Goal: Task Accomplishment & Management: Manage account settings

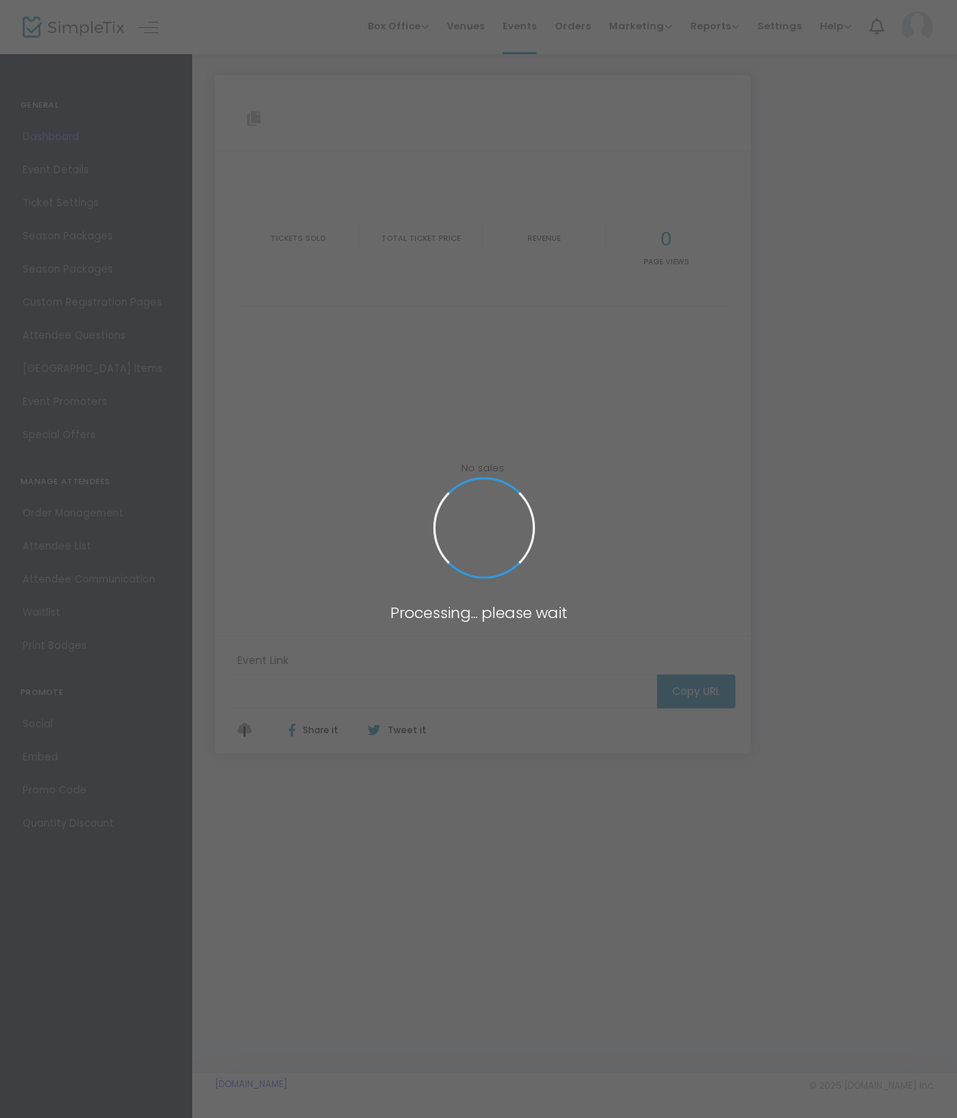
type input "[URL][DOMAIN_NAME]"
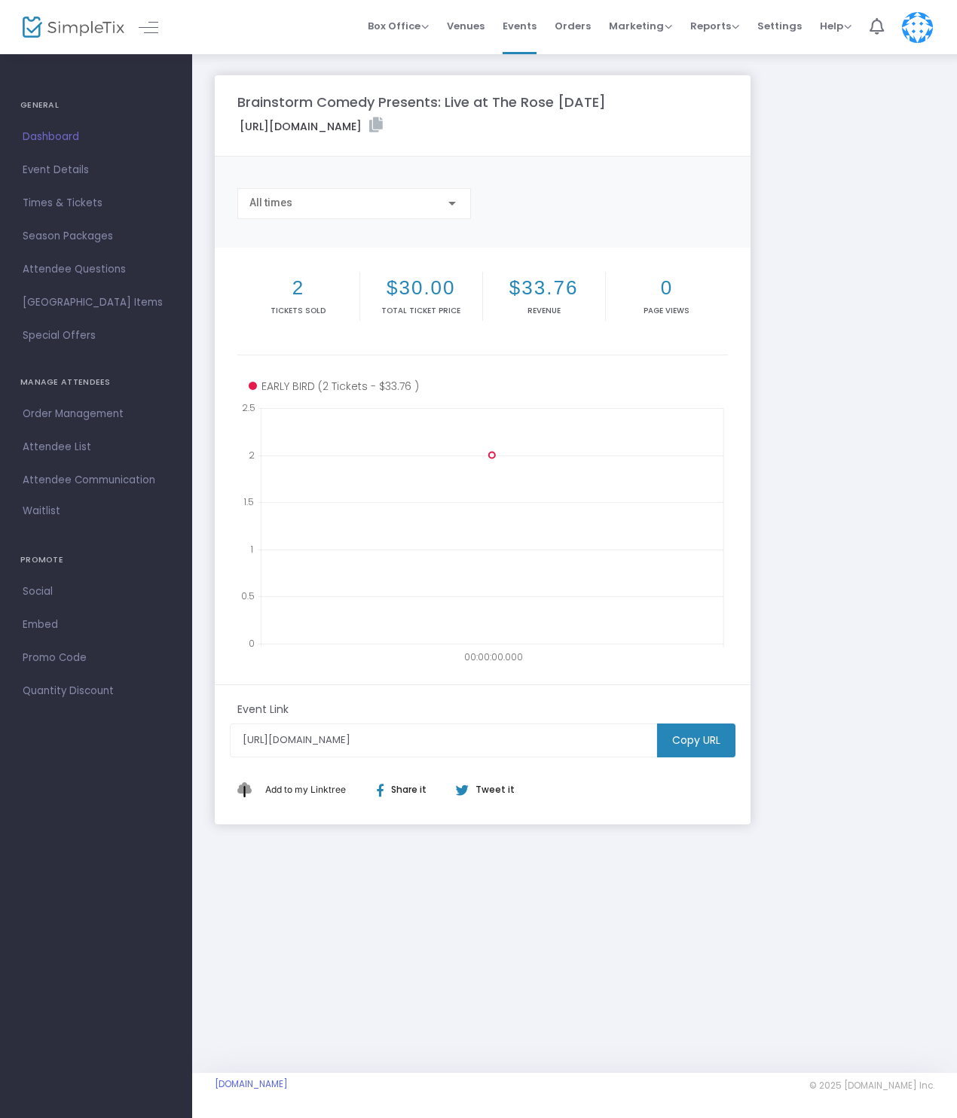
click at [788, 278] on div "Brainstorm Comedy Presents: Live at The Rose [DATE] [URL][DOMAIN_NAME] Copy All…" at bounding box center [574, 449] width 734 height 749
click at [796, 284] on div "Brainstorm Comedy Presents: Live at The Rose [DATE] [URL][DOMAIN_NAME] Copy All…" at bounding box center [574, 449] width 734 height 749
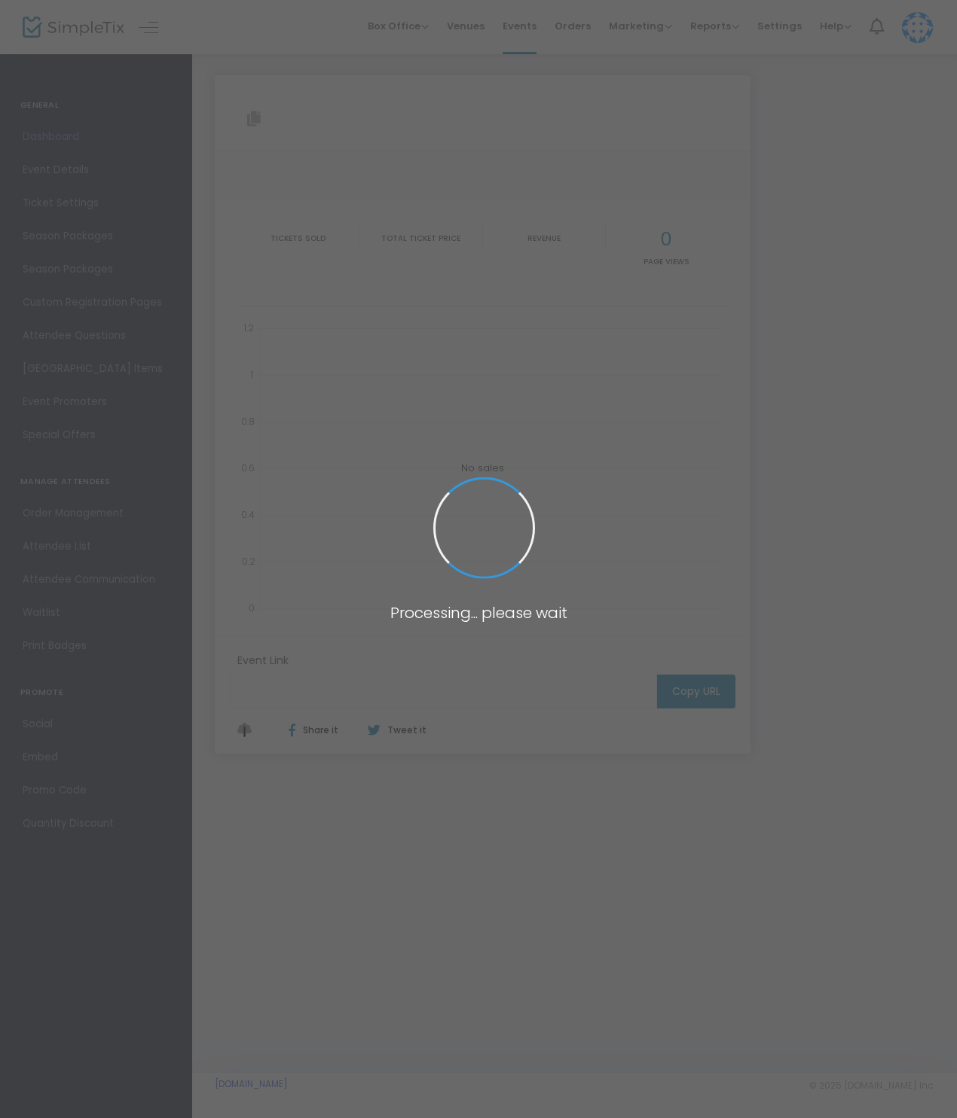
type input "[URL][DOMAIN_NAME]"
